Goal: Navigation & Orientation: Understand site structure

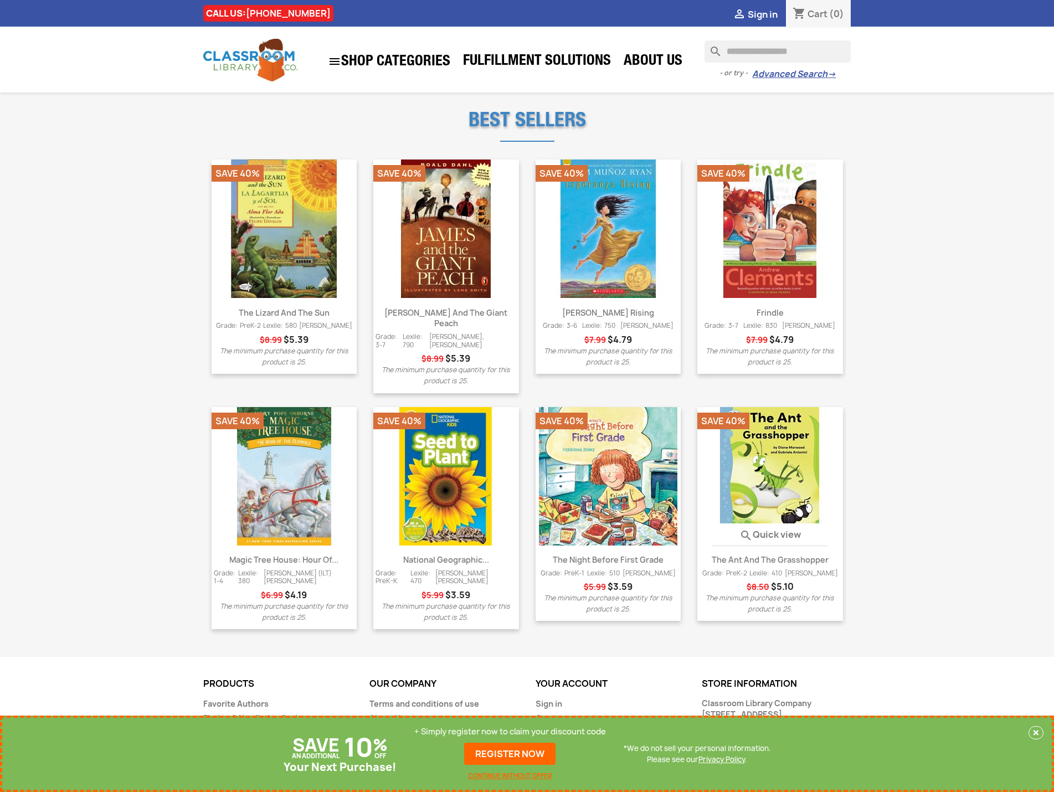
scroll to position [1110, 0]
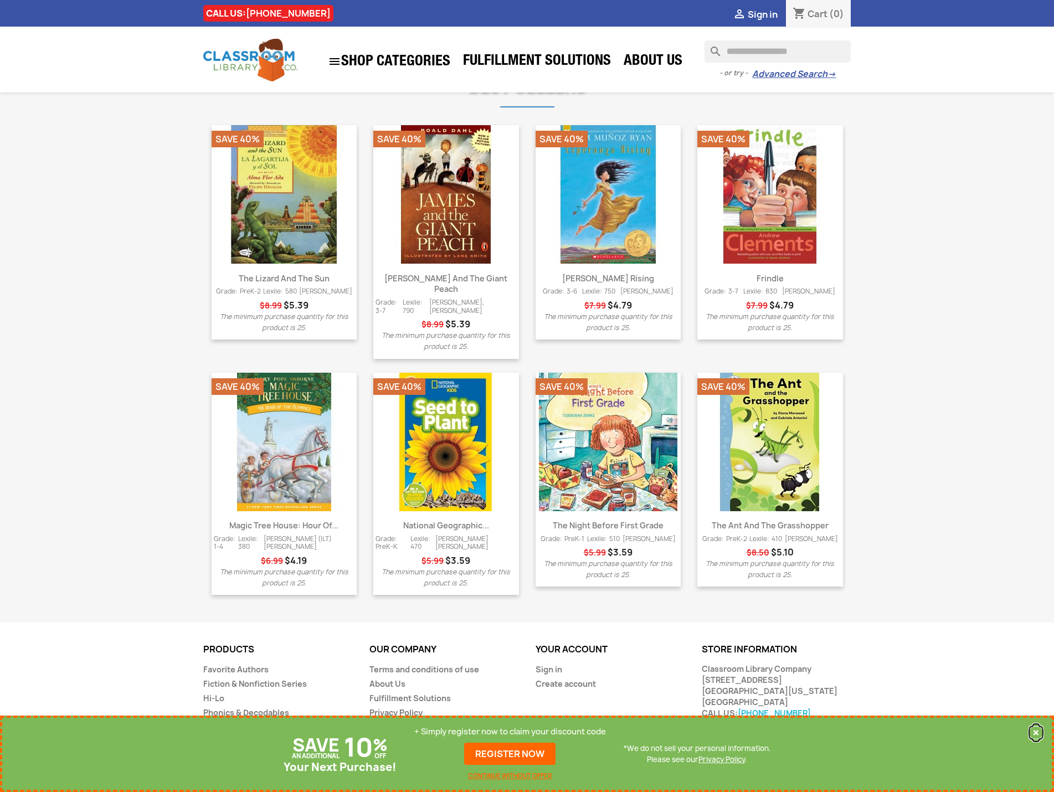
click at [1033, 728] on button "×" at bounding box center [1035, 732] width 15 height 13
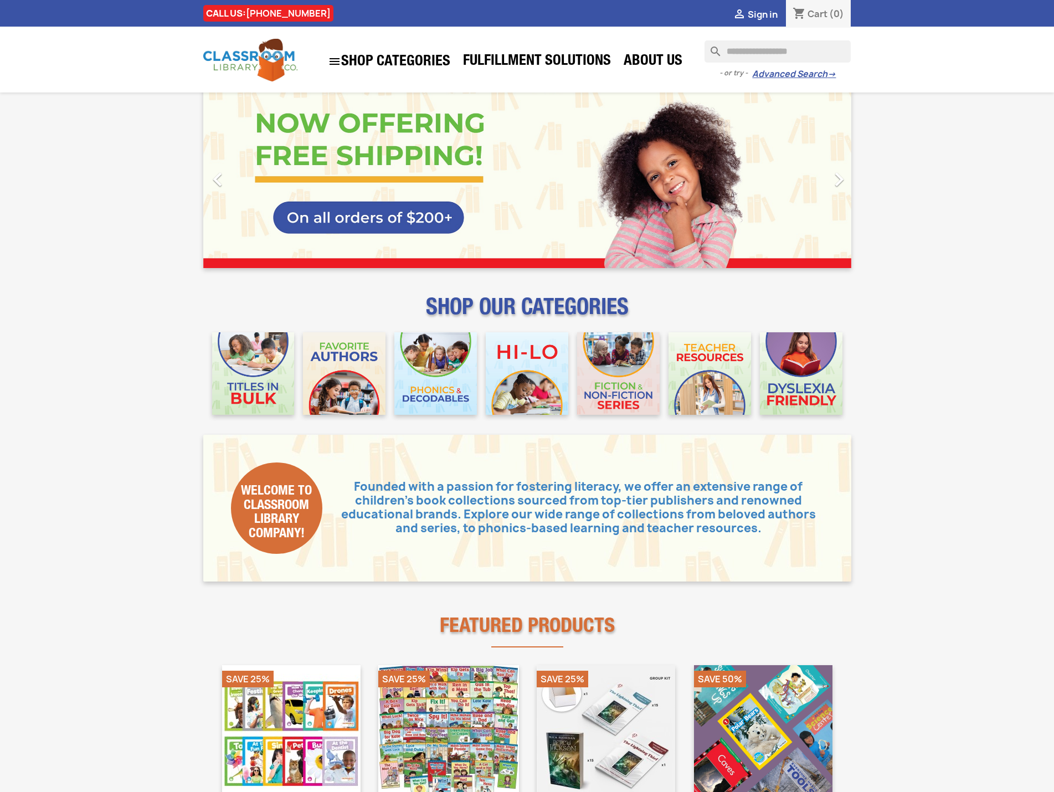
scroll to position [0, 0]
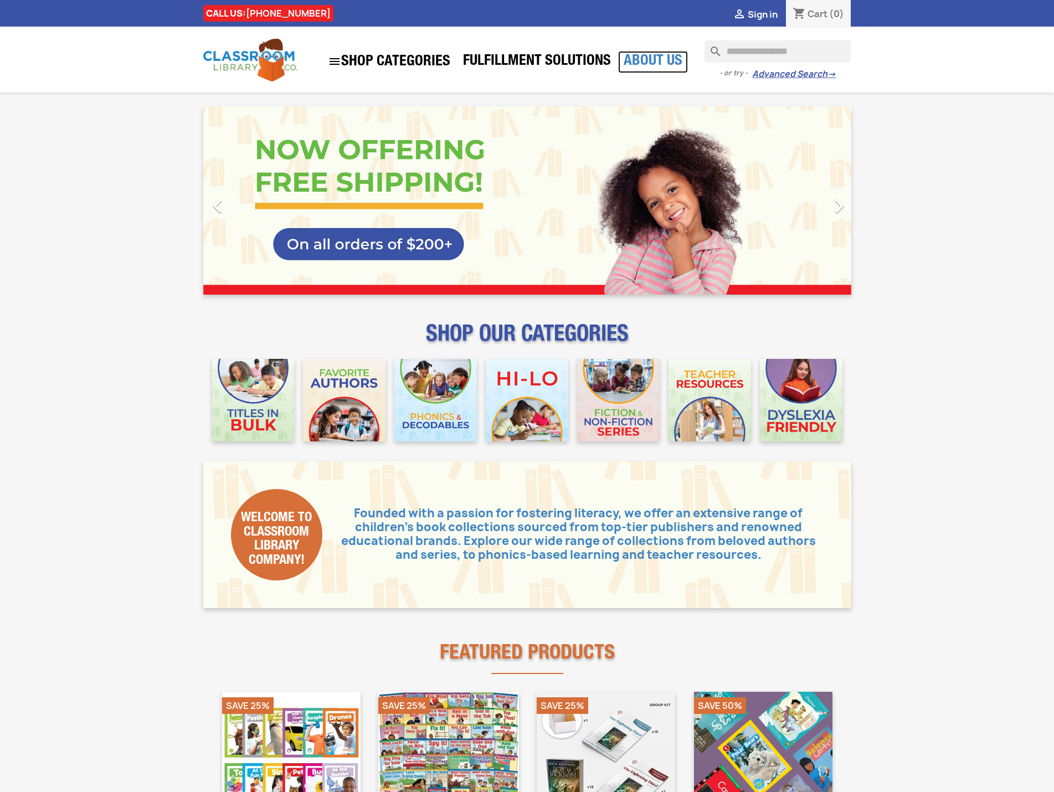
click at [649, 57] on link "About Us" at bounding box center [653, 62] width 70 height 22
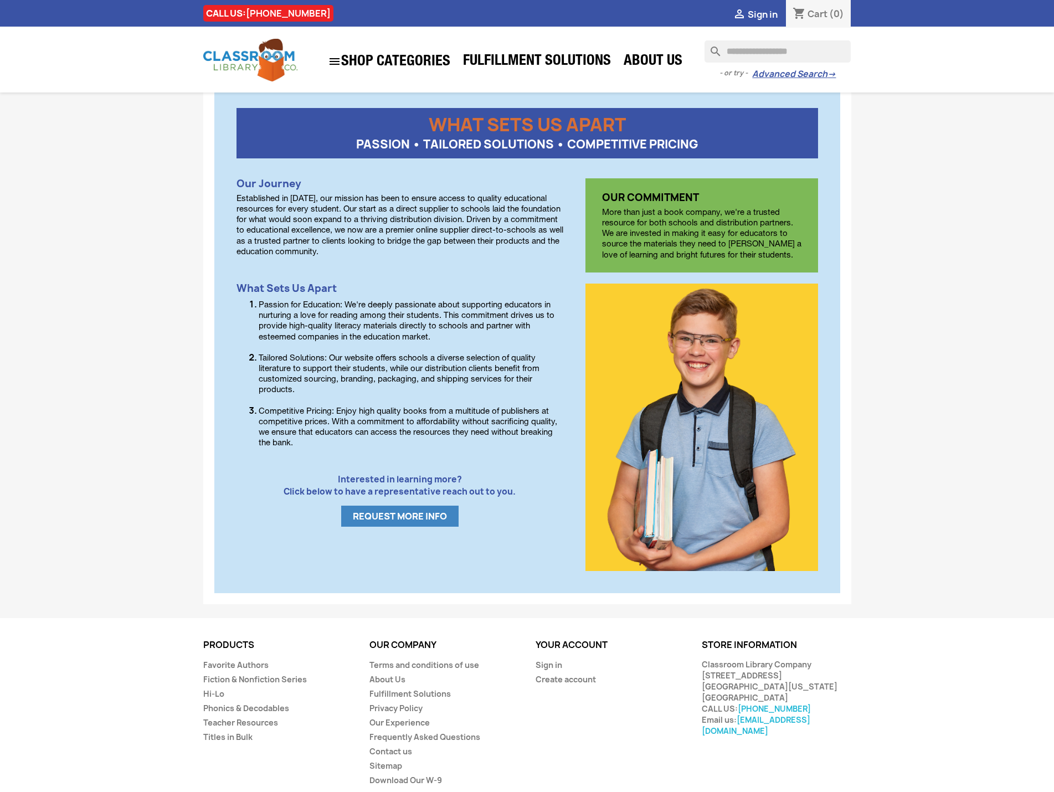
scroll to position [355, 0]
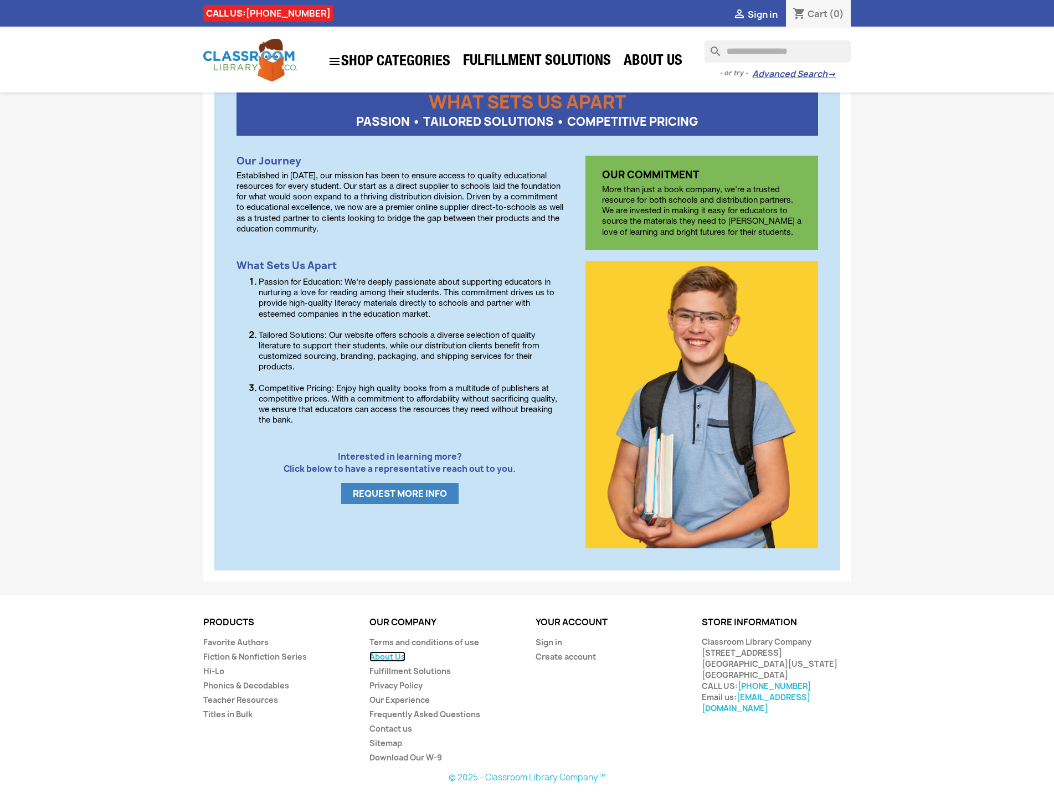
click at [401, 657] on link "About Us" at bounding box center [387, 656] width 36 height 11
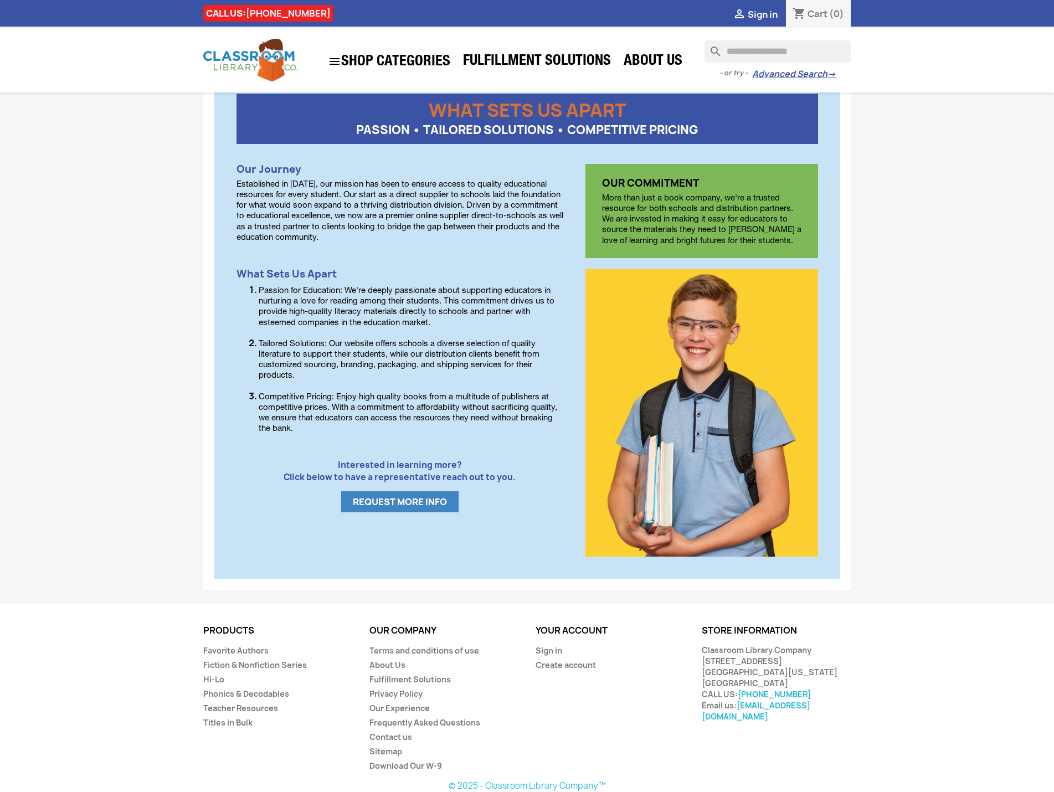
scroll to position [355, 0]
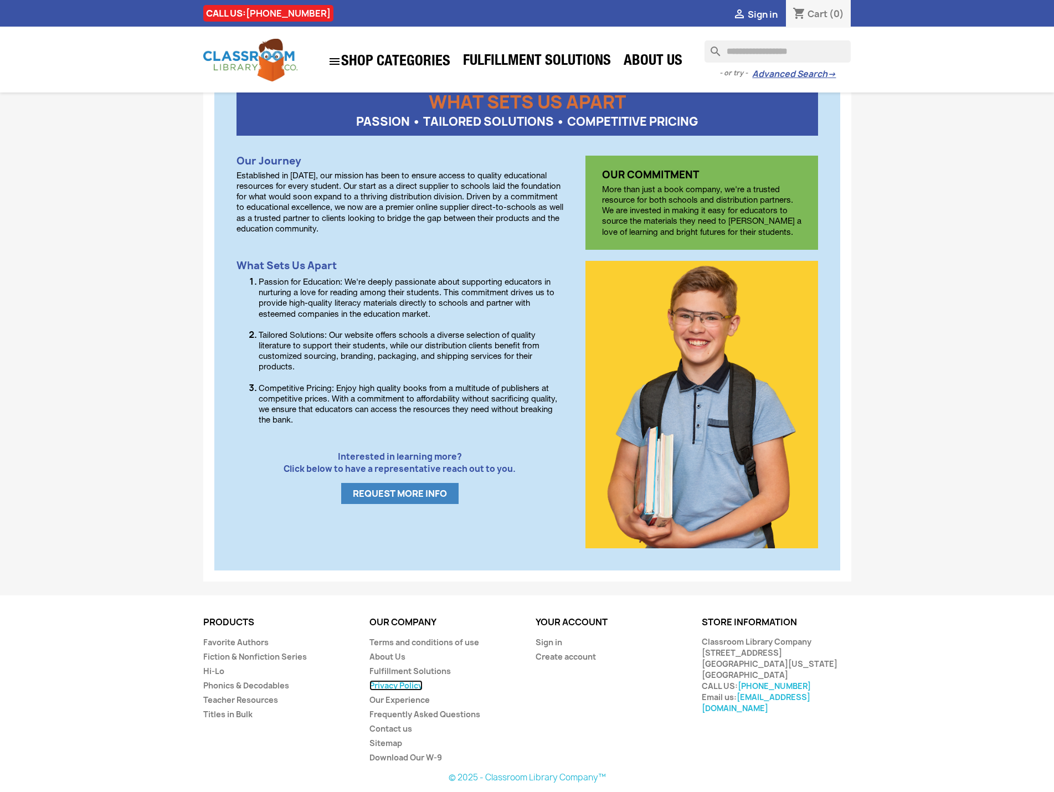
click at [414, 689] on link "Privacy Policy" at bounding box center [395, 685] width 53 height 11
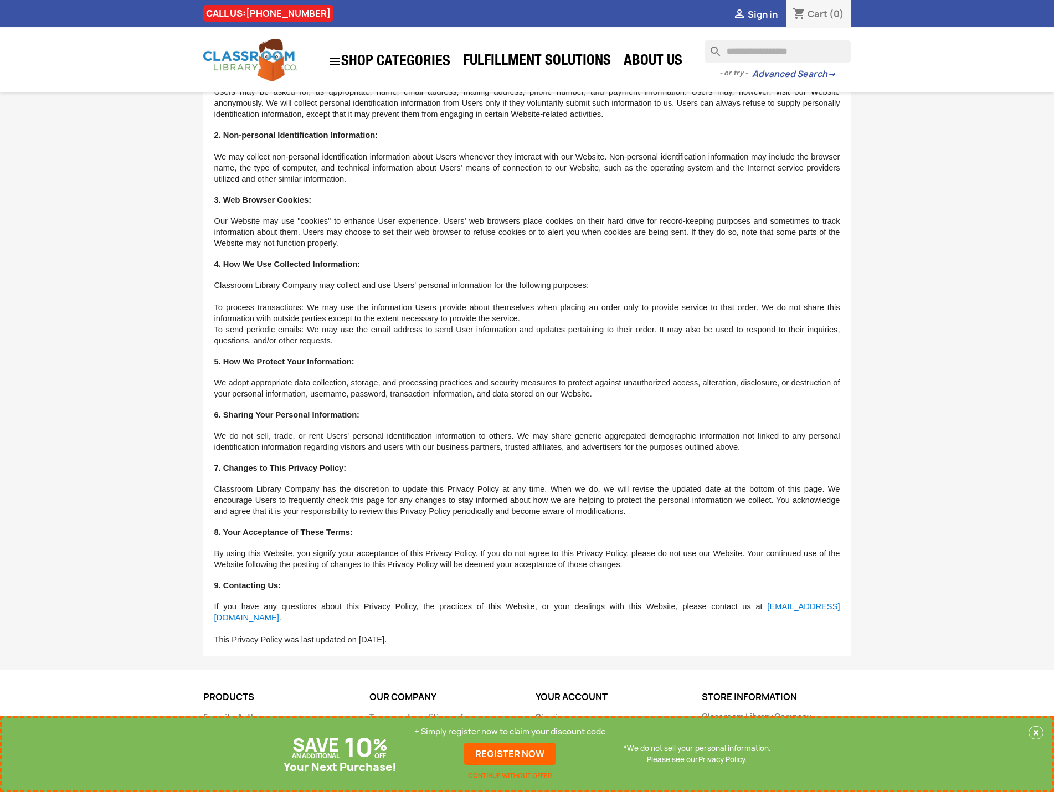
scroll to position [237, 0]
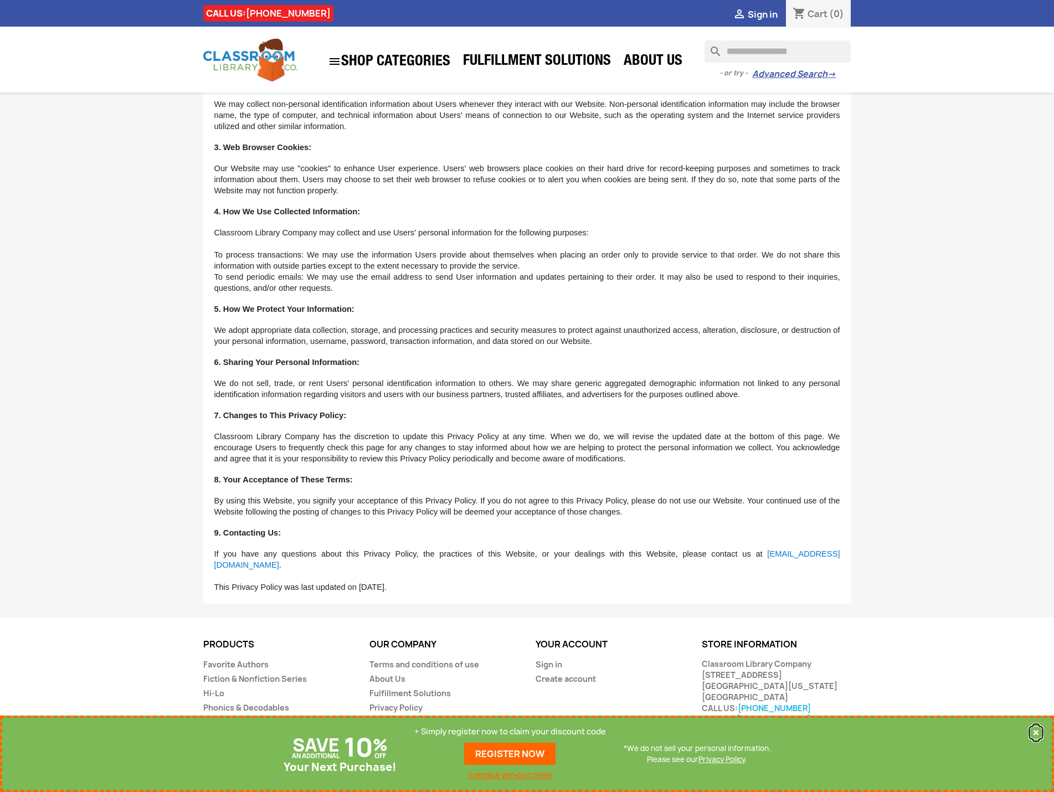
click at [1038, 736] on button "×" at bounding box center [1035, 732] width 15 height 13
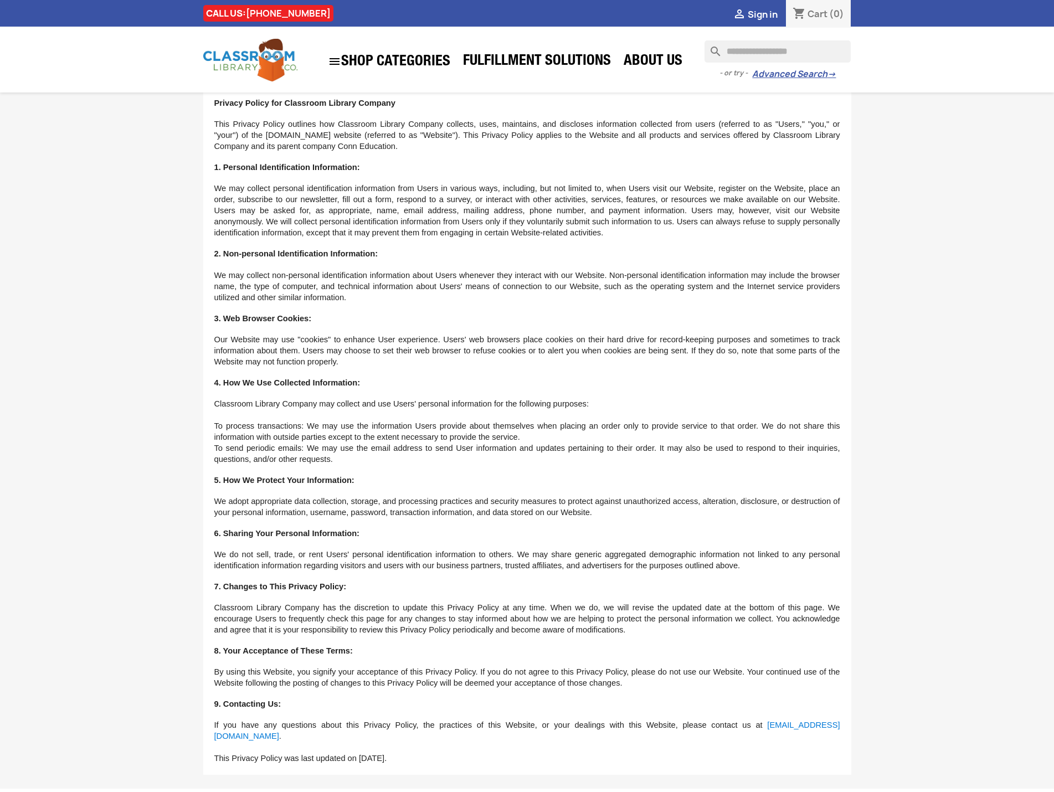
scroll to position [0, 0]
